Goal: Find specific page/section

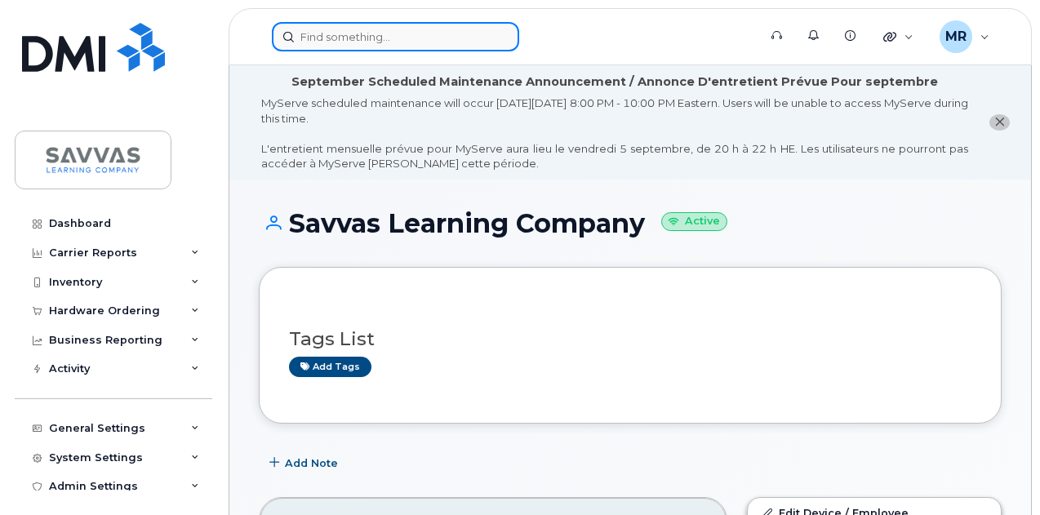
click at [331, 22] on input at bounding box center [395, 36] width 247 height 29
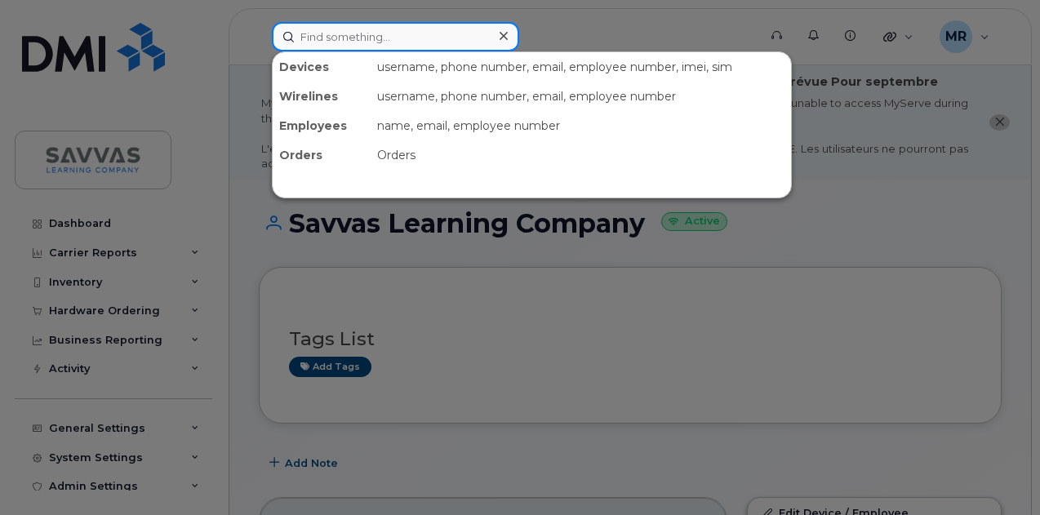
paste input "Mary Bradbury"
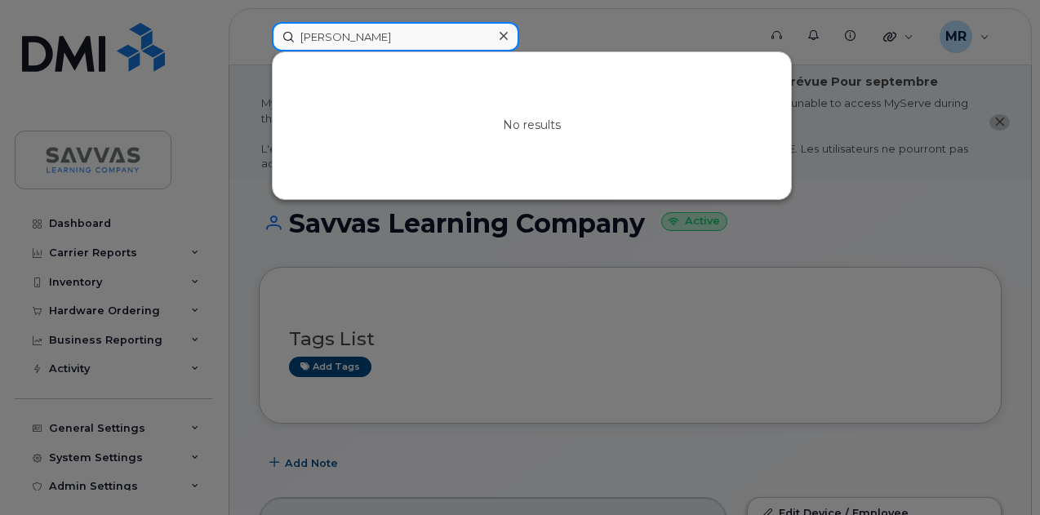
click at [321, 38] on input "Mary Bradbury" at bounding box center [395, 36] width 247 height 29
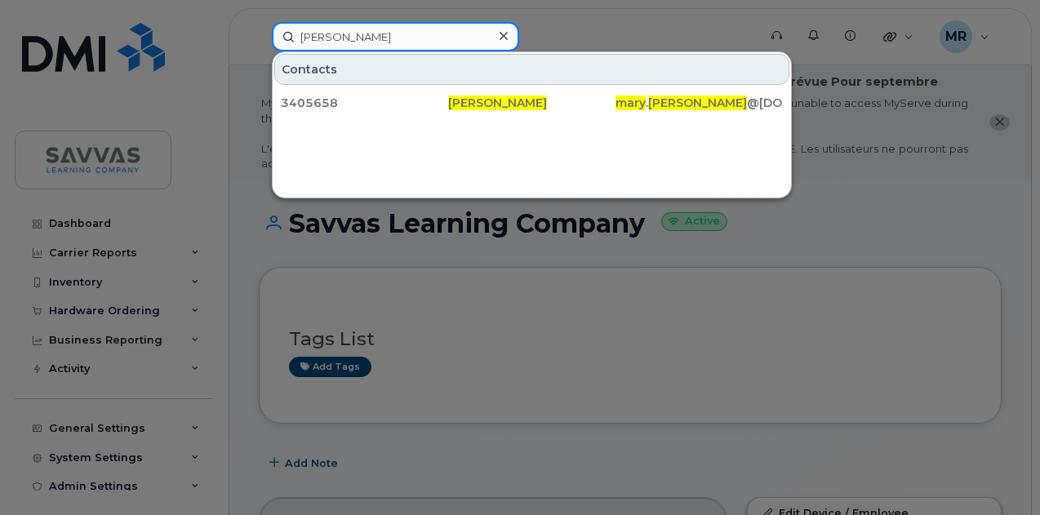
click at [369, 38] on input "Mary Bradbury" at bounding box center [395, 36] width 247 height 29
paste input "6025564987"
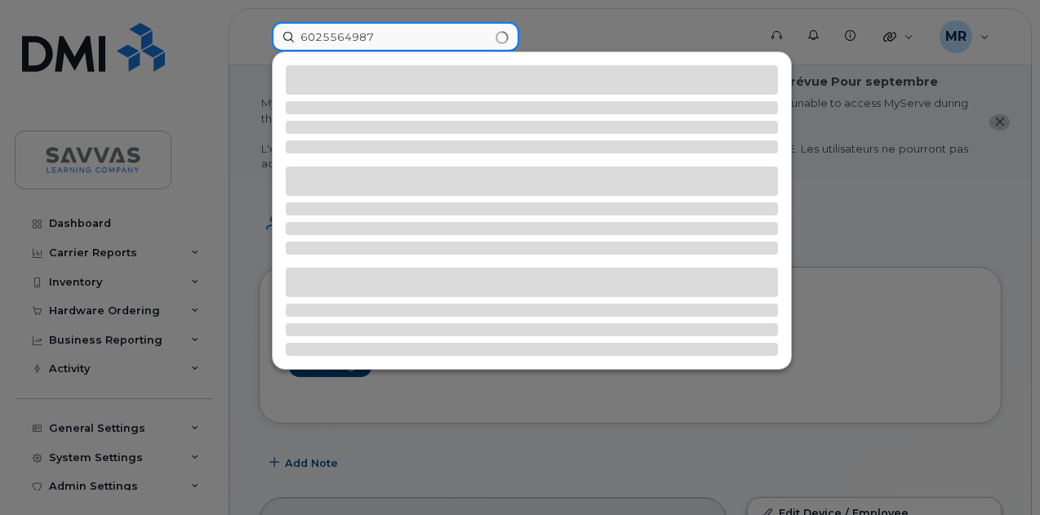
drag, startPoint x: 325, startPoint y: 32, endPoint x: 434, endPoint y: 27, distance: 109.5
click at [326, 32] on input "6025564987" at bounding box center [395, 36] width 247 height 29
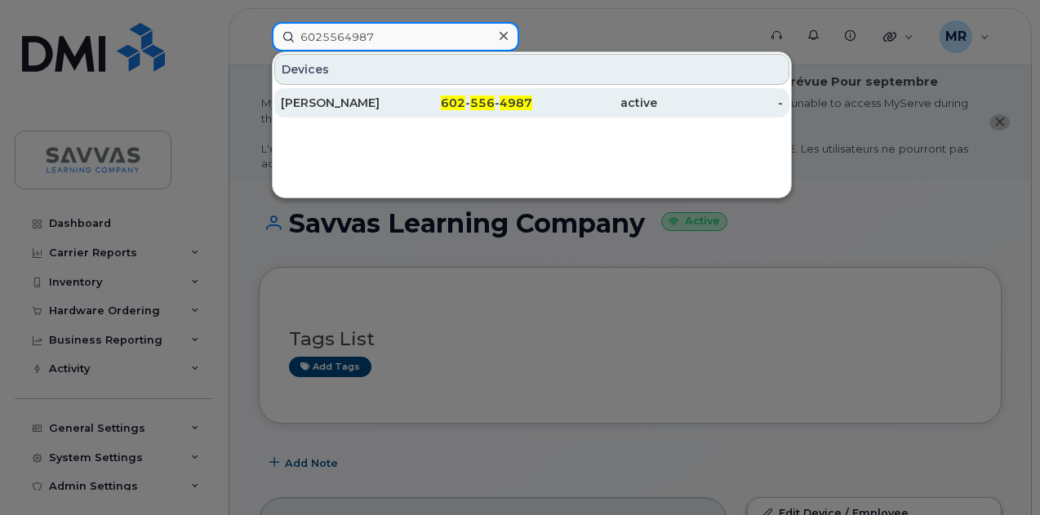
type input "6025564987"
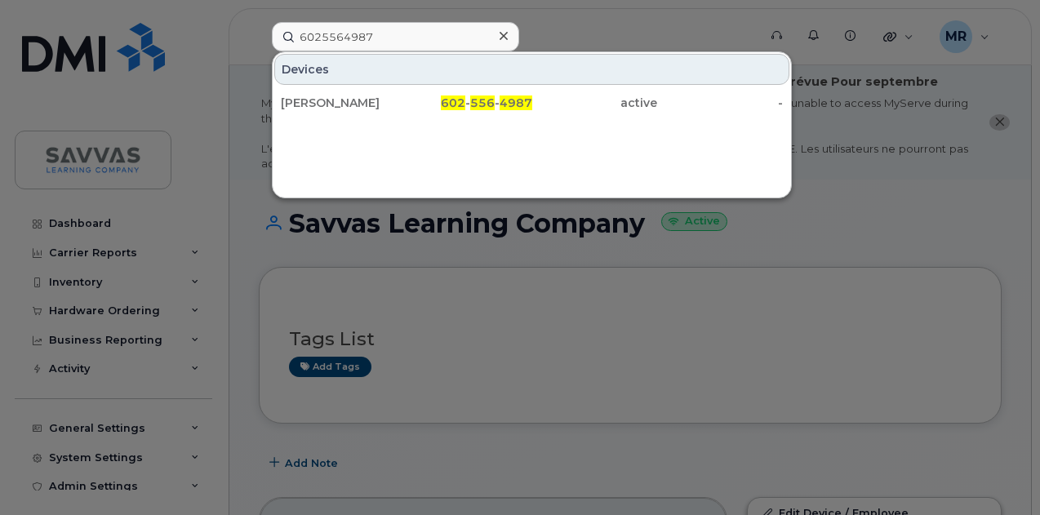
drag, startPoint x: 469, startPoint y: 93, endPoint x: 518, endPoint y: 120, distance: 55.9
click at [469, 93] on div "602 - 556 - 4987" at bounding box center [469, 102] width 126 height 29
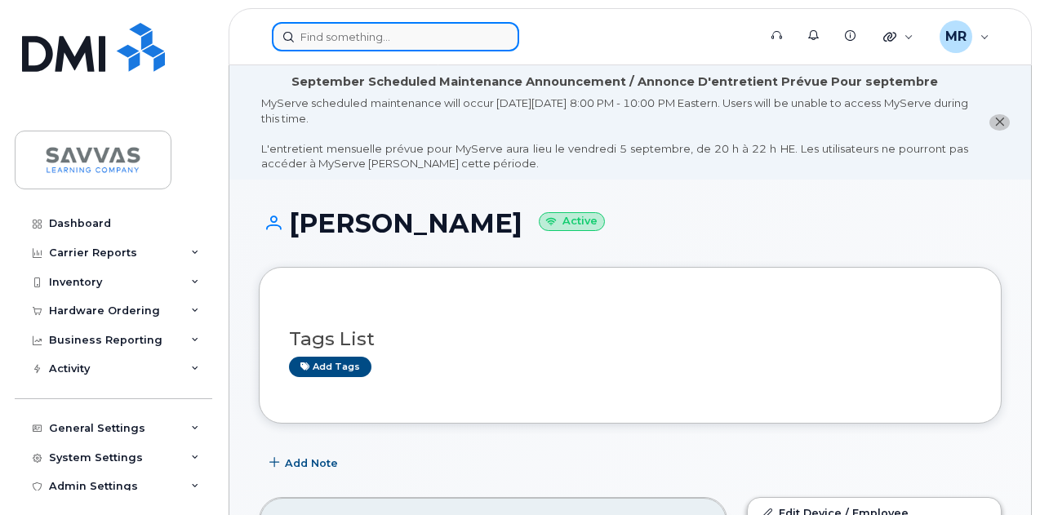
click at [406, 32] on input at bounding box center [395, 36] width 247 height 29
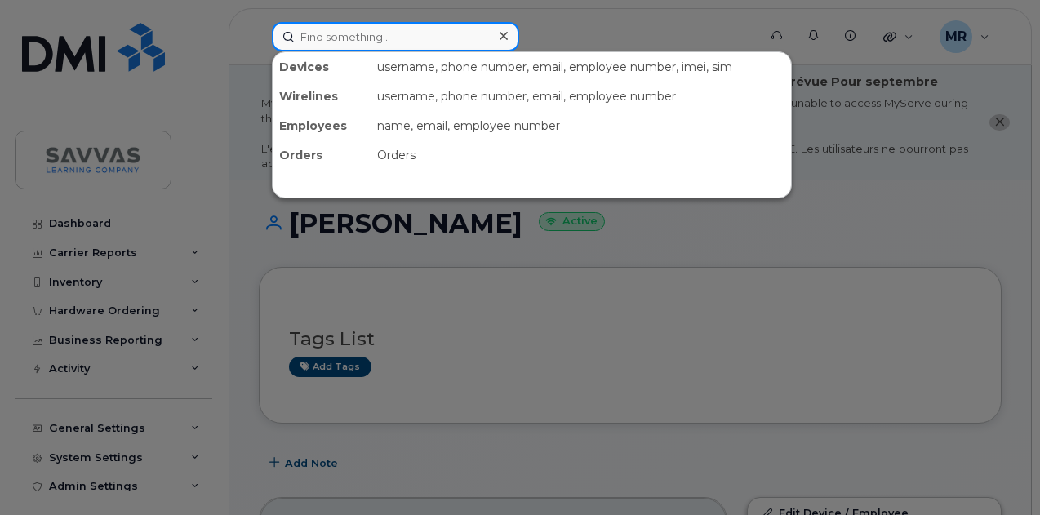
paste input "[PHONE_NUMBER]"
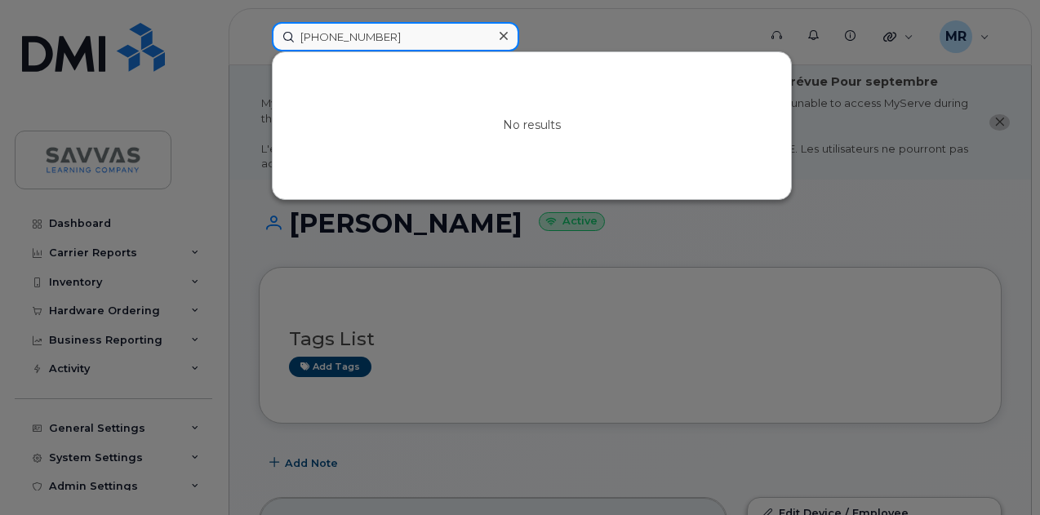
click at [324, 24] on input "[PHONE_NUMBER]" at bounding box center [395, 36] width 247 height 29
type input "[PHONE_NUMBER]"
